Goal: Navigation & Orientation: Find specific page/section

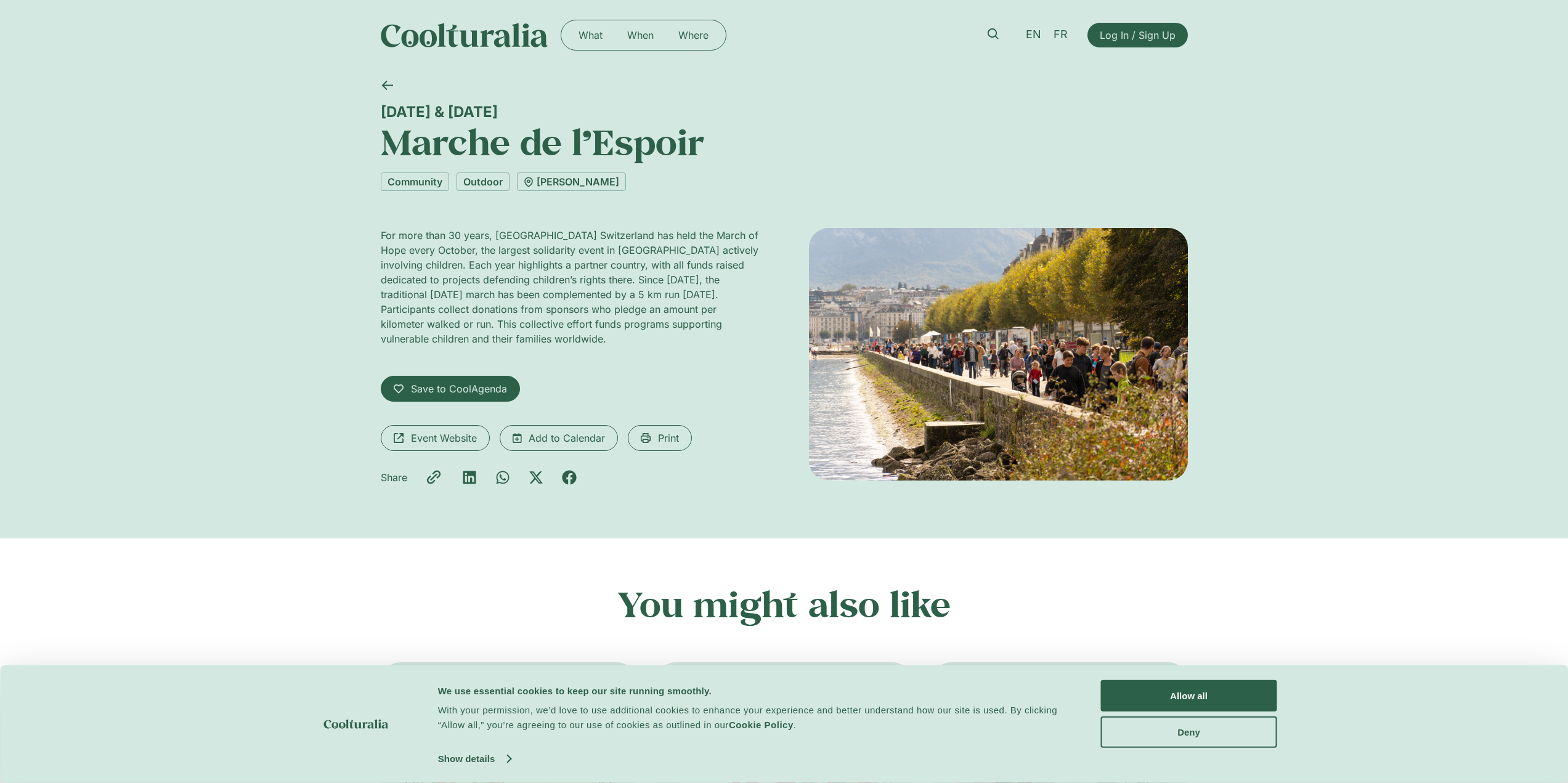
click at [439, 33] on img at bounding box center [464, 35] width 168 height 25
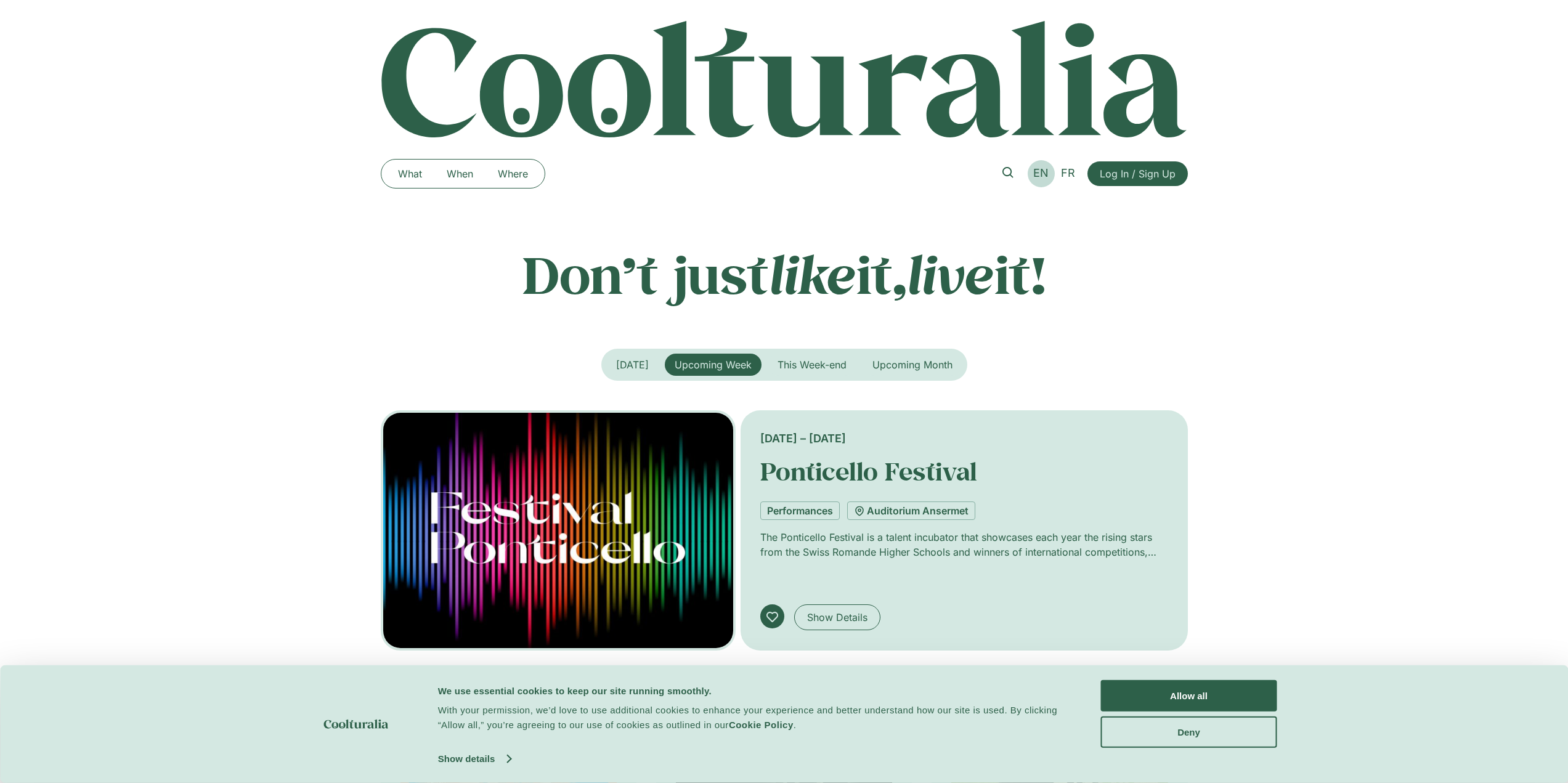
click at [1042, 179] on span "EN" at bounding box center [1040, 173] width 15 height 13
click at [825, 361] on span "This Week-end" at bounding box center [811, 364] width 69 height 12
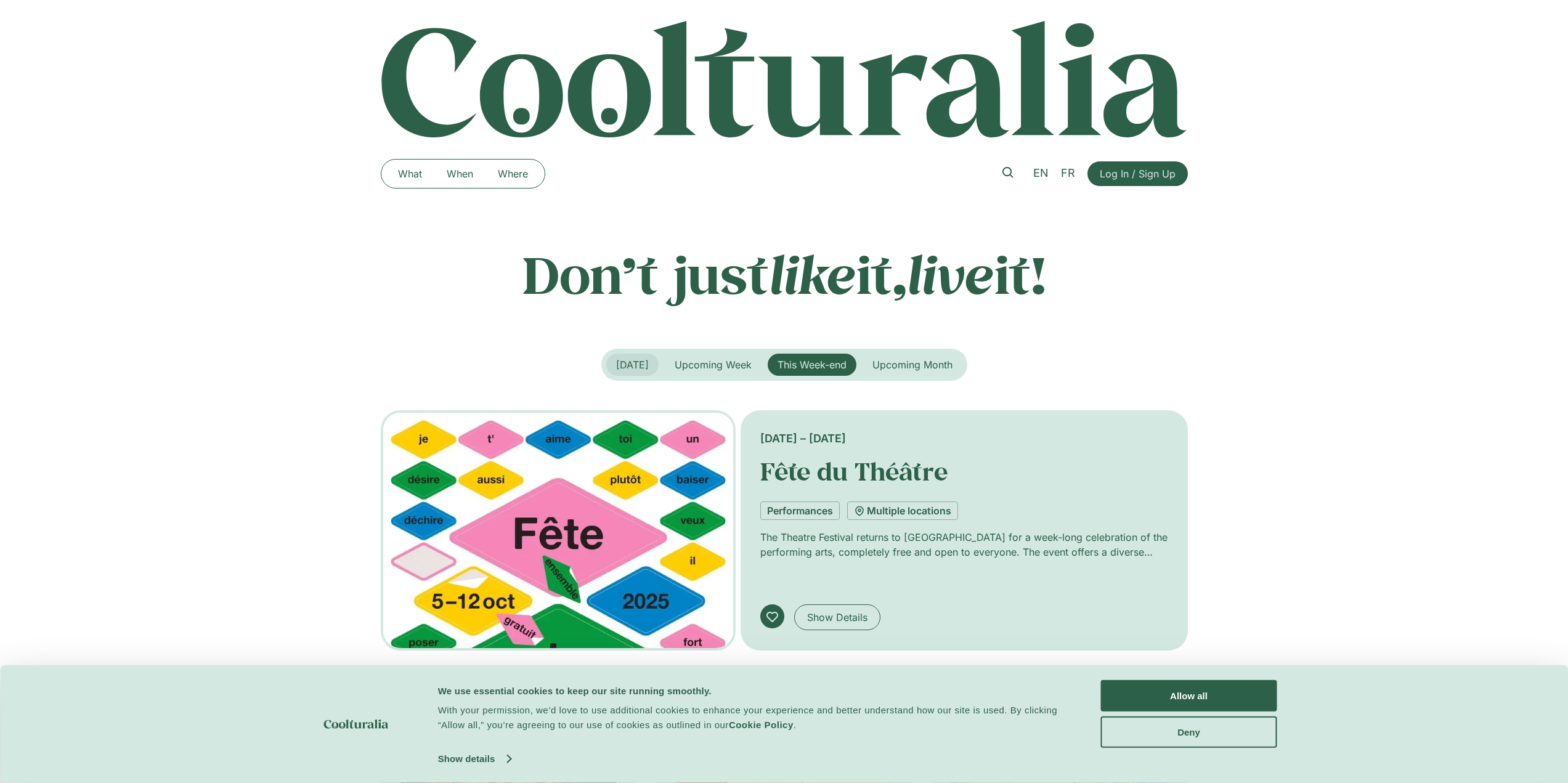
click at [621, 371] on span "Today" at bounding box center [632, 364] width 32 height 12
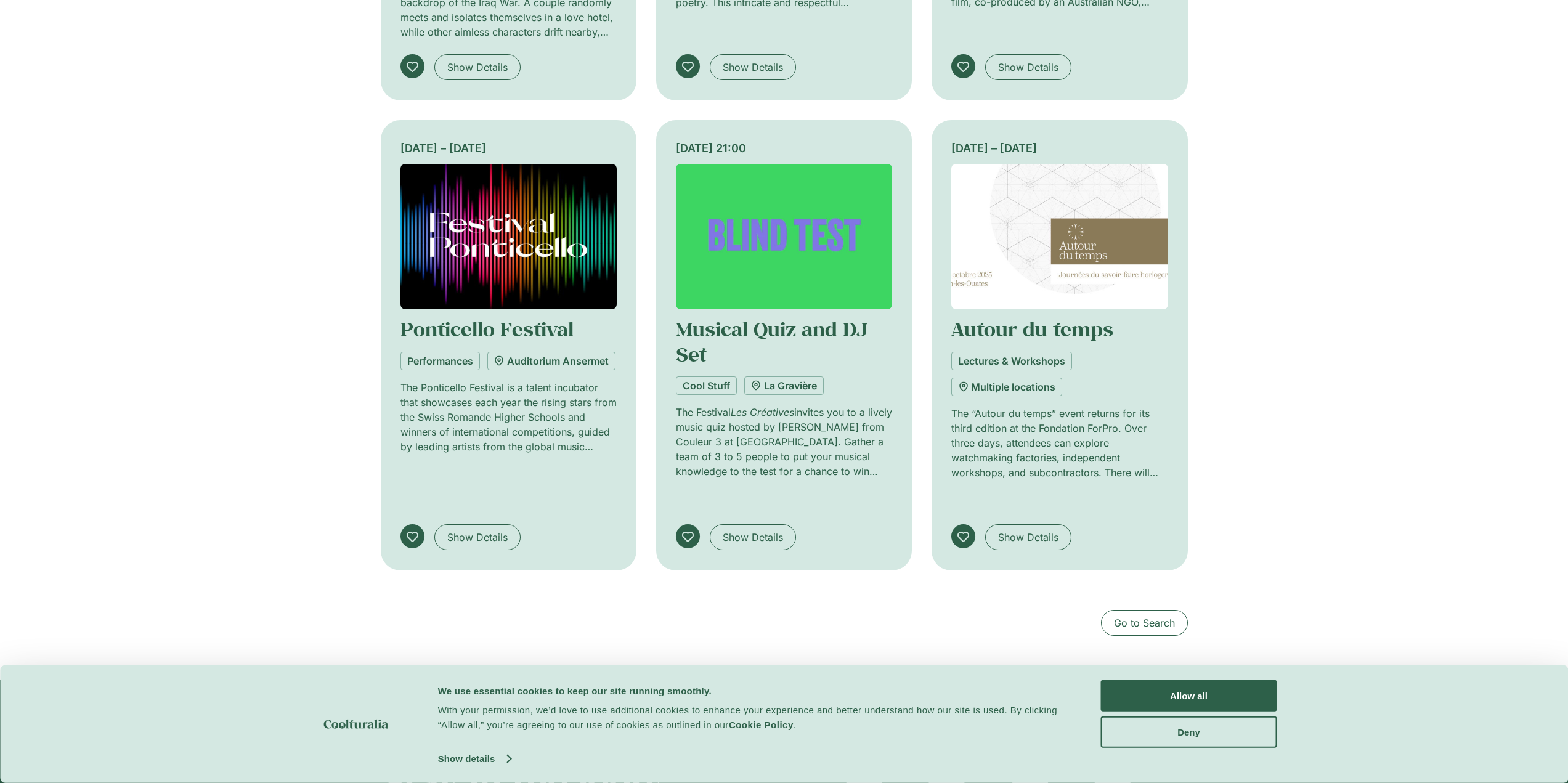
scroll to position [1048, 0]
